Goal: Task Accomplishment & Management: Manage account settings

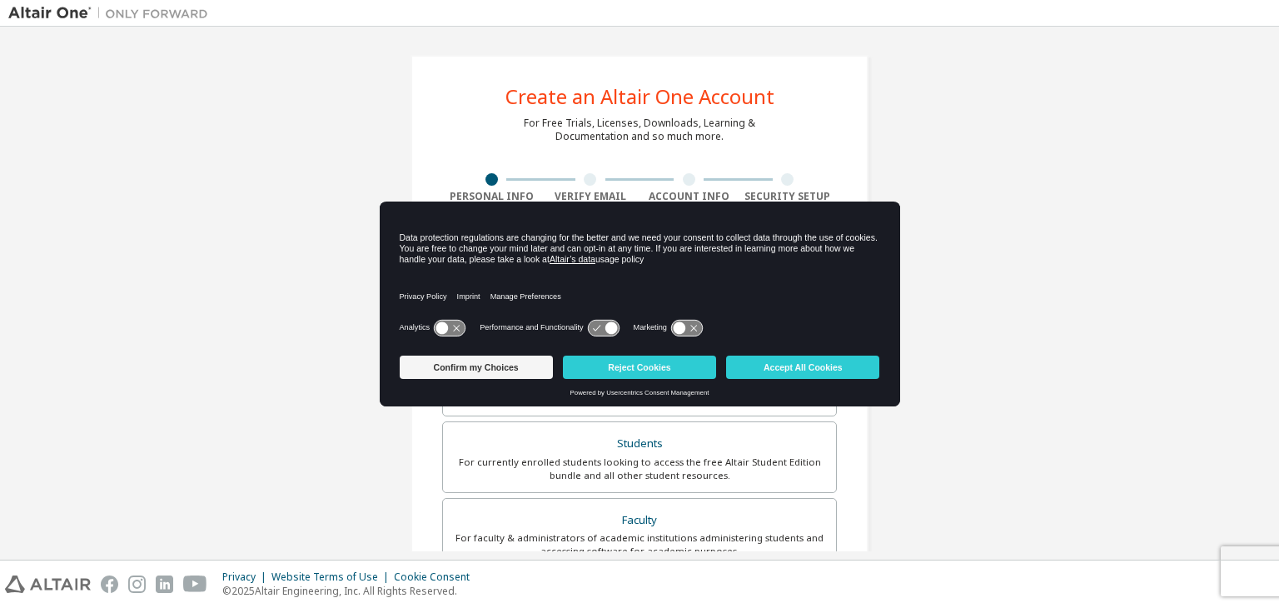
click at [937, 241] on div "Create an Altair One Account For Free Trials, Licenses, Downloads, Learning & D…" at bounding box center [639, 476] width 1262 height 882
click at [853, 364] on button "Accept All Cookies" at bounding box center [802, 366] width 153 height 23
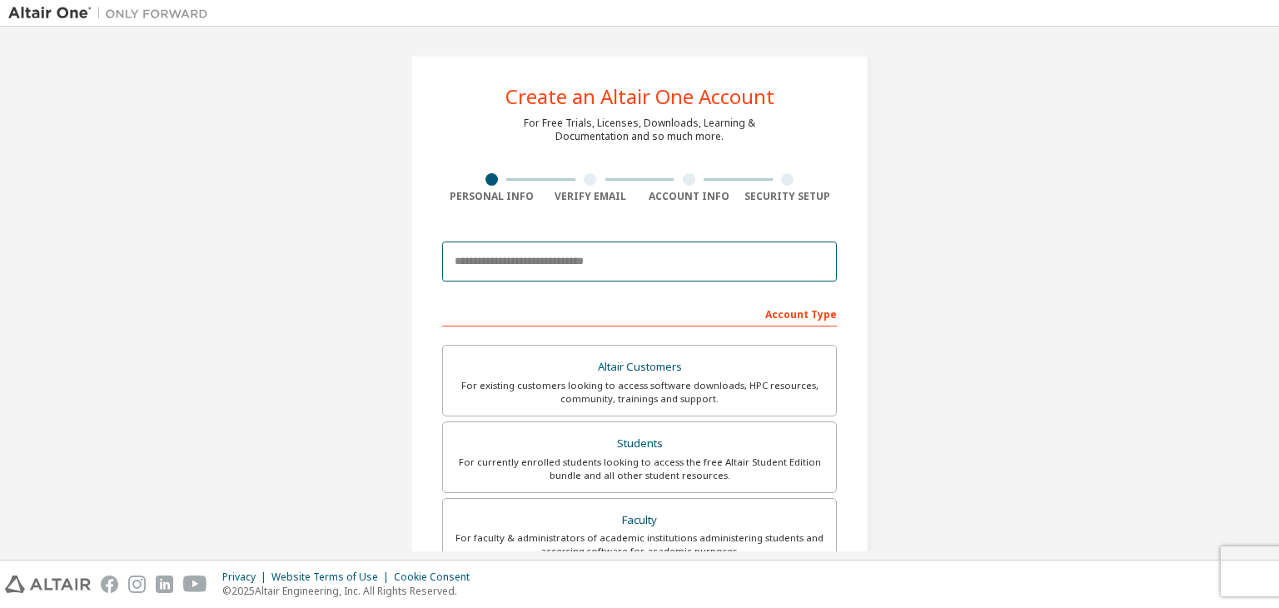
click at [673, 263] on input "email" at bounding box center [639, 261] width 395 height 40
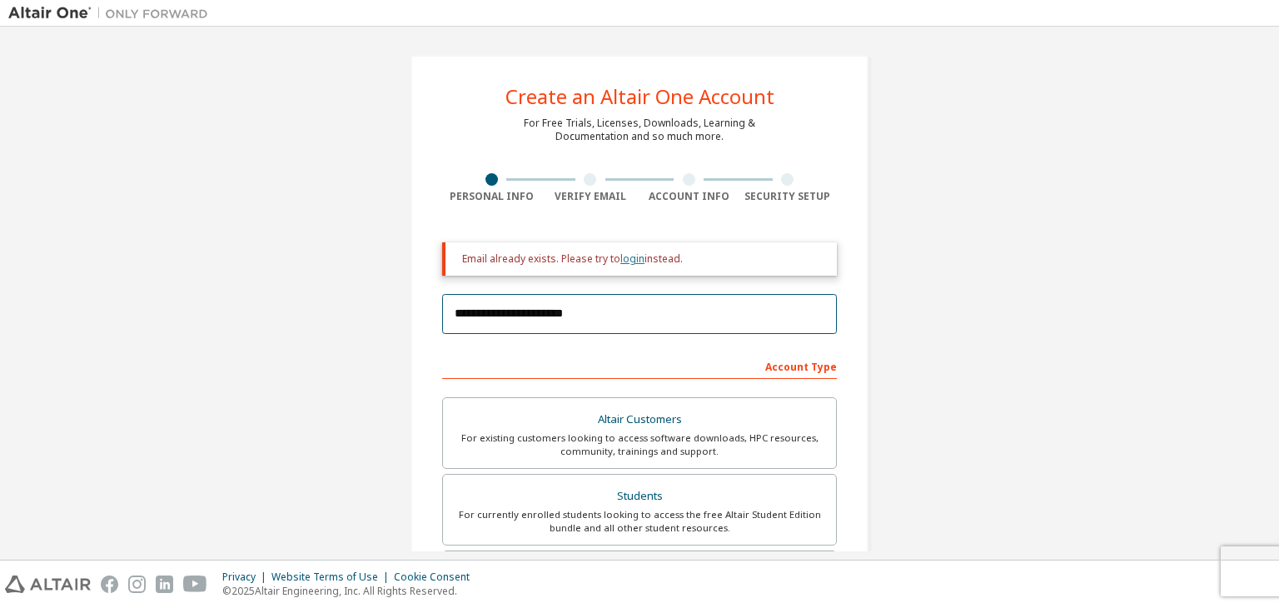
type input "**********"
click at [625, 256] on link "login" at bounding box center [632, 258] width 24 height 14
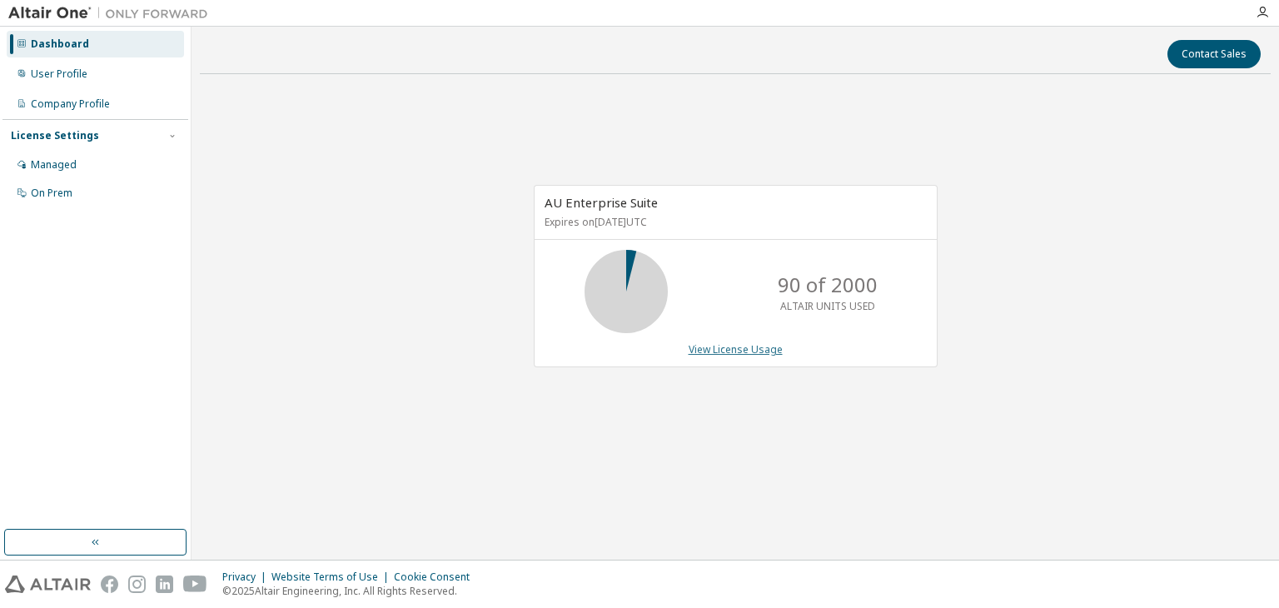
click at [711, 354] on link "View License Usage" at bounding box center [735, 349] width 94 height 14
